Goal: Book appointment/travel/reservation

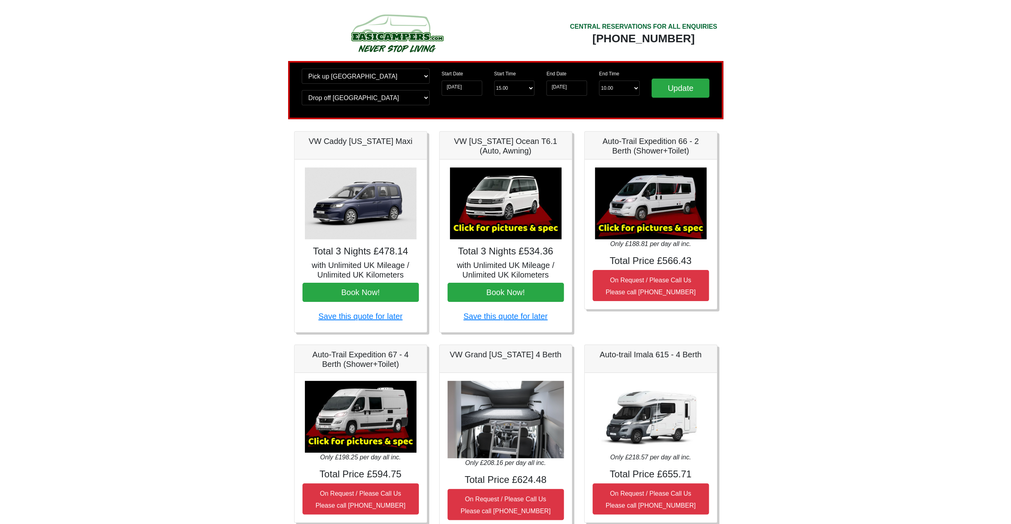
click at [502, 192] on img at bounding box center [506, 203] width 112 height 72
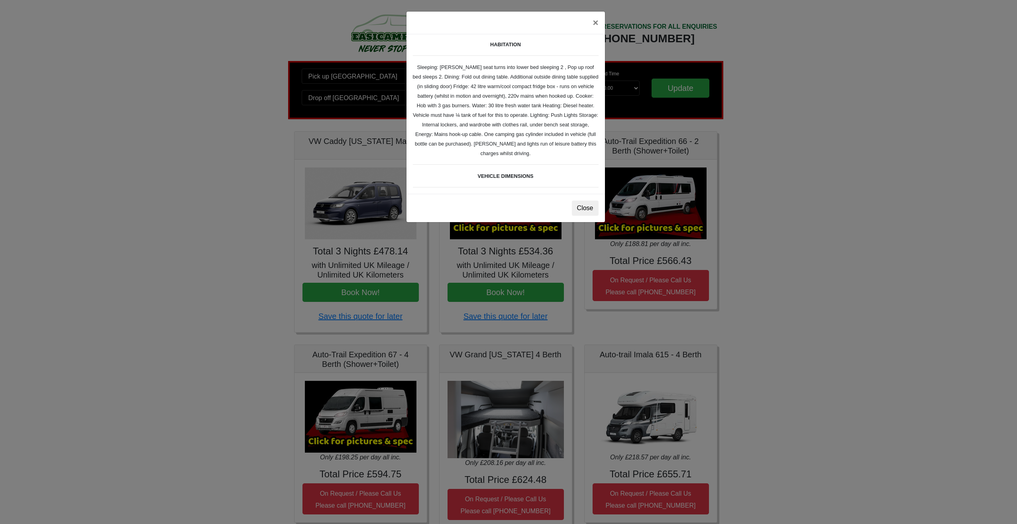
scroll to position [279, 0]
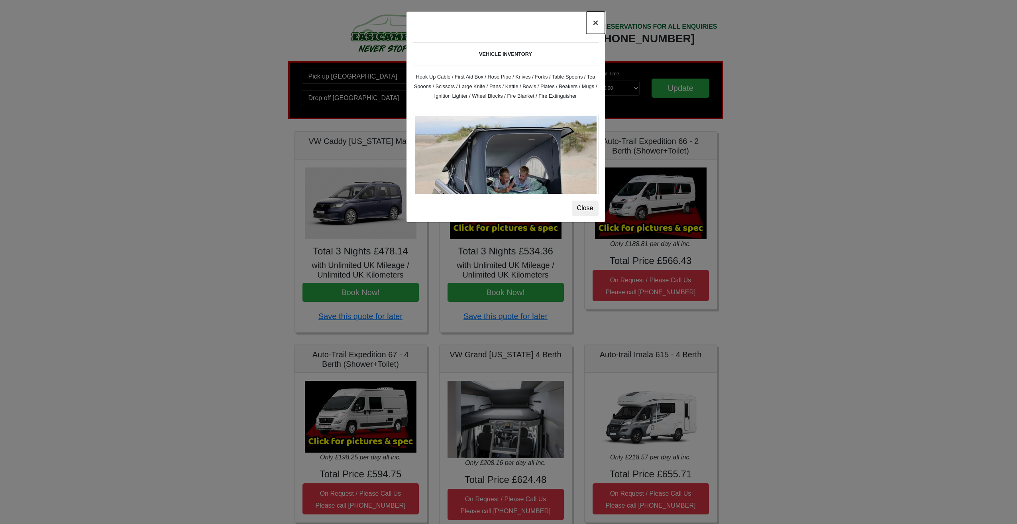
click at [595, 24] on button "×" at bounding box center [595, 23] width 18 height 22
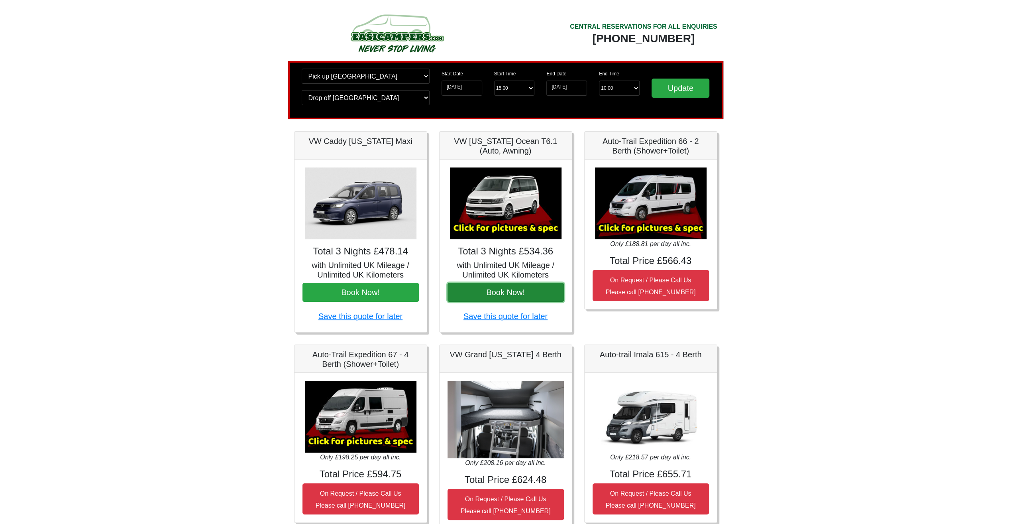
click at [500, 291] on button "Book Now!" at bounding box center [506, 292] width 116 height 19
click at [502, 253] on h4 "Total 3 Nights £534.36" at bounding box center [506, 252] width 116 height 12
click at [506, 235] on img at bounding box center [506, 203] width 112 height 72
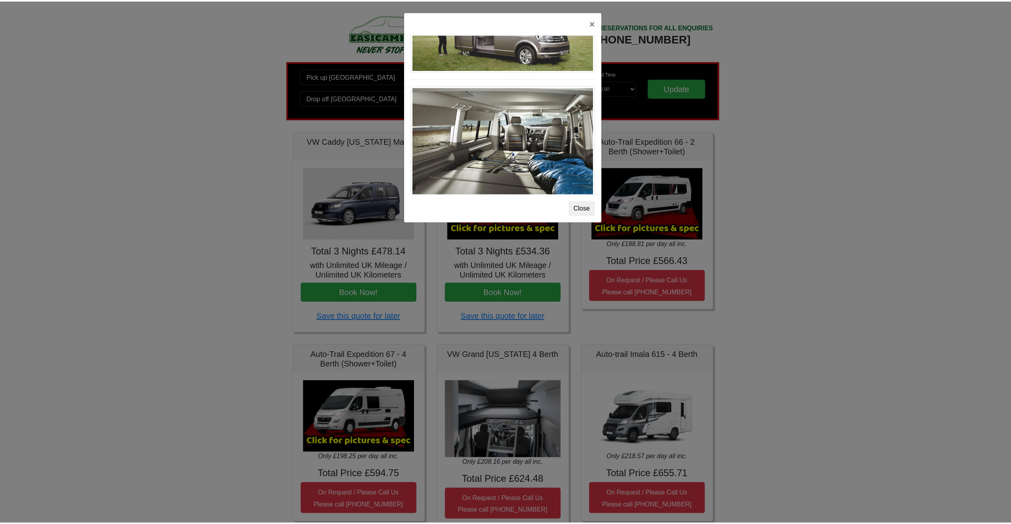
scroll to position [867, 0]
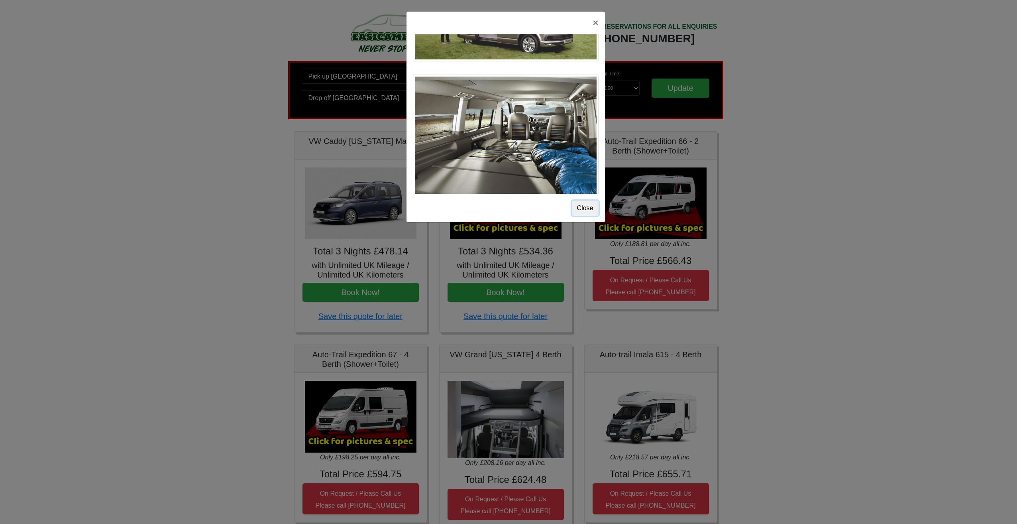
click at [582, 204] on button "Close" at bounding box center [585, 207] width 27 height 15
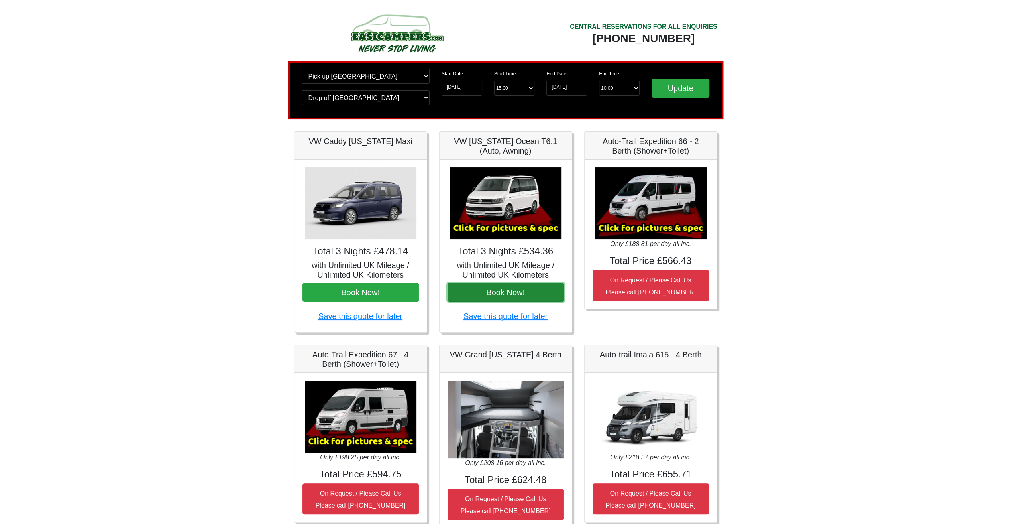
click at [530, 293] on button "Book Now!" at bounding box center [506, 292] width 116 height 19
click at [569, 86] on input "25-08-2025" at bounding box center [566, 88] width 41 height 15
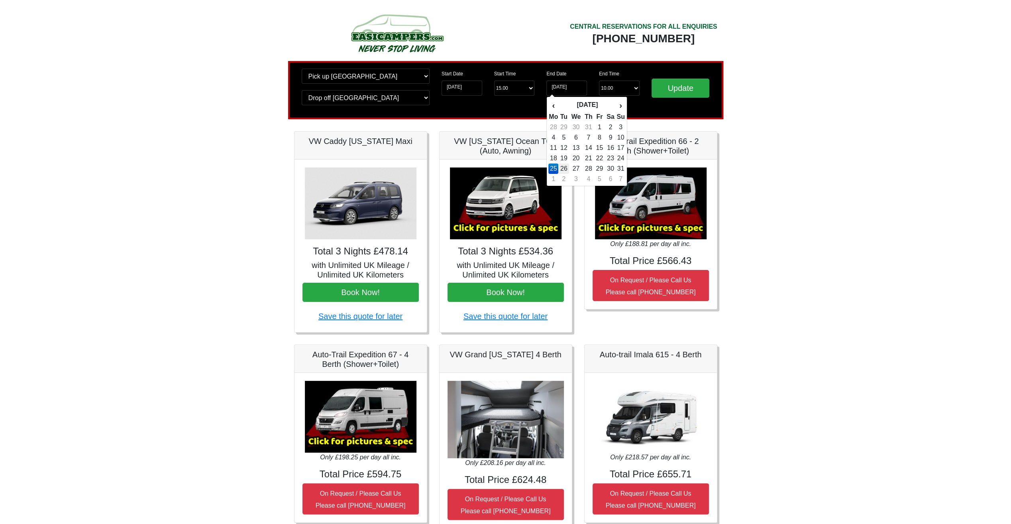
click at [565, 166] on td "26" at bounding box center [563, 168] width 11 height 10
type input "26-08-2025"
click at [693, 85] on input "Update" at bounding box center [681, 88] width 58 height 19
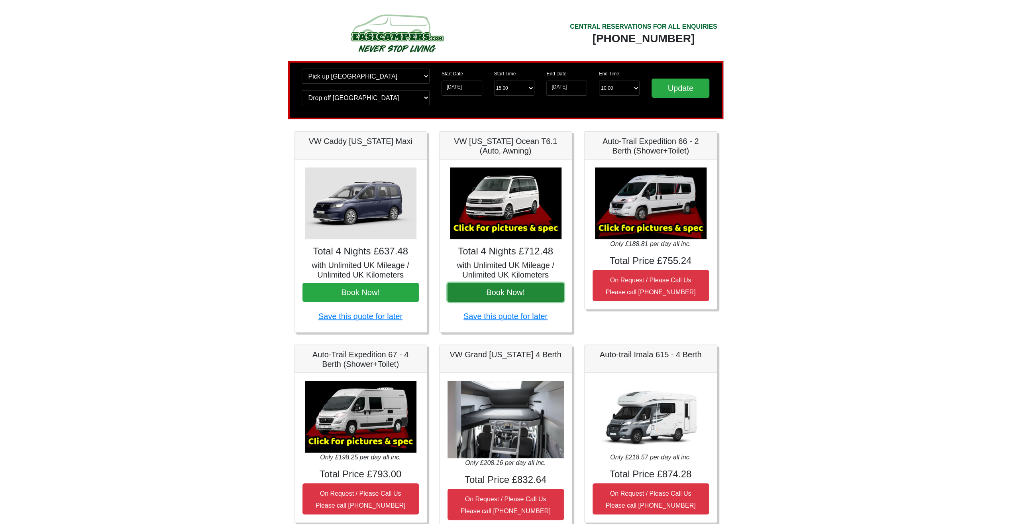
click at [511, 292] on button "Book Now!" at bounding box center [506, 292] width 116 height 19
